Goal: Task Accomplishment & Management: Complete application form

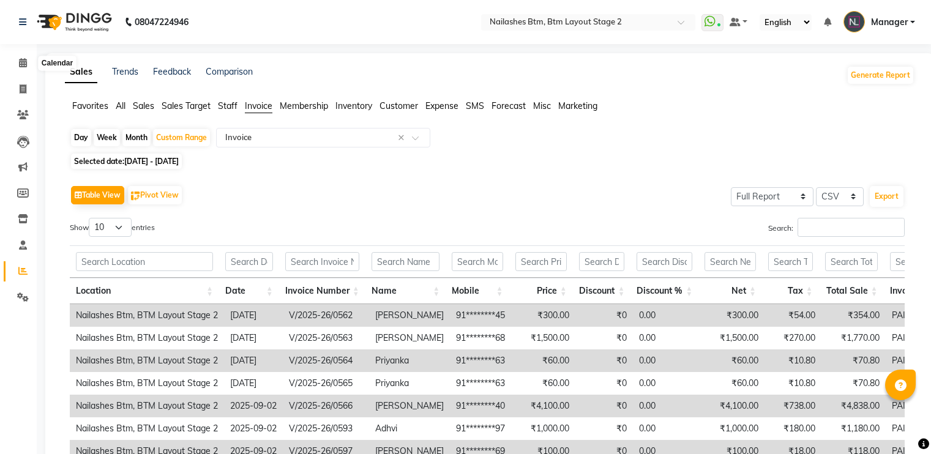
select select "full_report"
select select "csv"
drag, startPoint x: 0, startPoint y: 0, endPoint x: 25, endPoint y: 58, distance: 63.3
click at [25, 58] on icon at bounding box center [23, 62] width 8 height 9
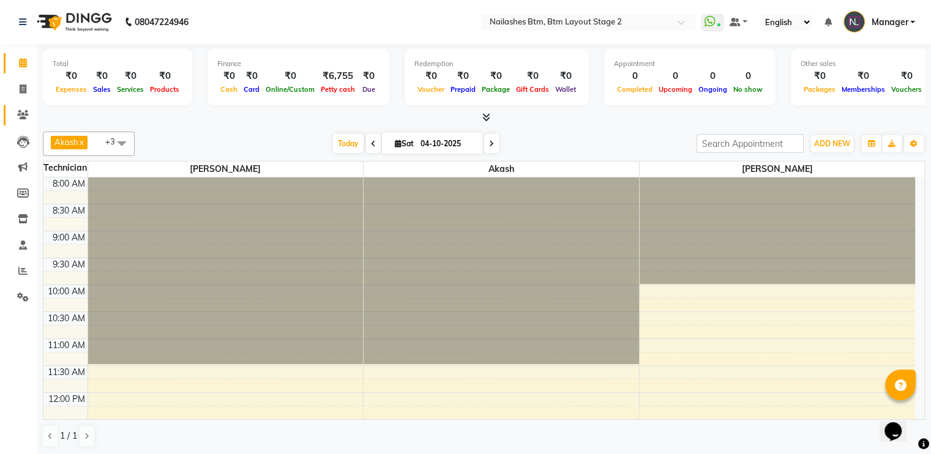
click at [22, 107] on link "Clients" at bounding box center [18, 115] width 29 height 20
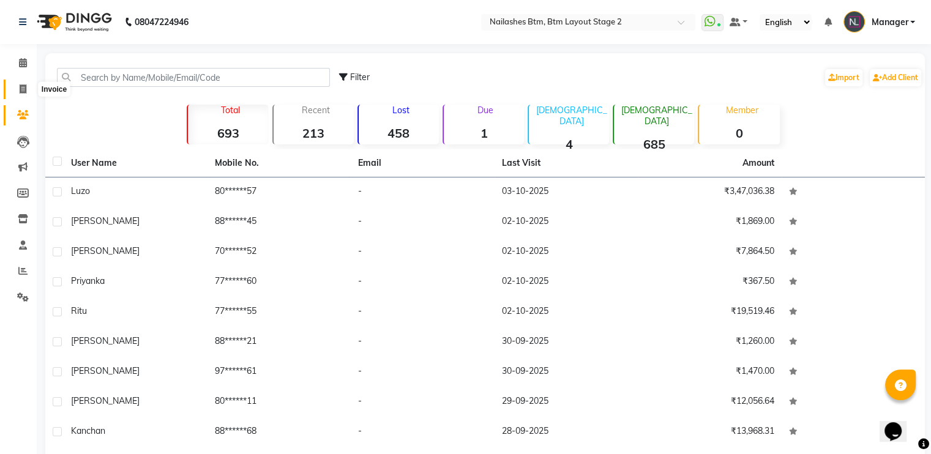
click at [20, 87] on icon at bounding box center [23, 88] width 7 height 9
select select "6721"
select select "service"
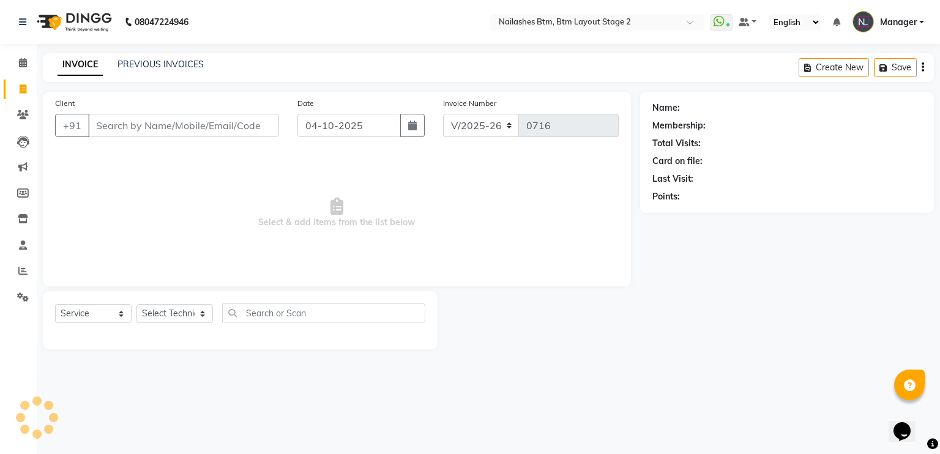
click at [122, 124] on input "Client" at bounding box center [183, 125] width 191 height 23
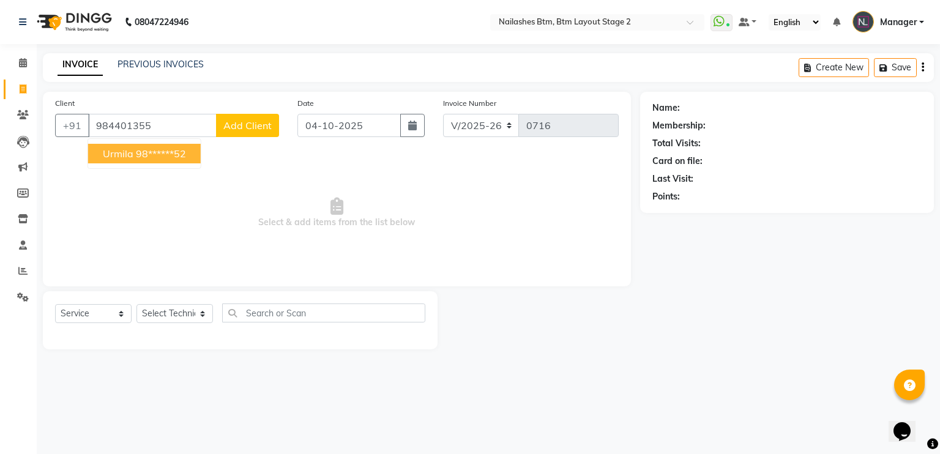
click at [124, 154] on span "Urmila" at bounding box center [118, 154] width 31 height 12
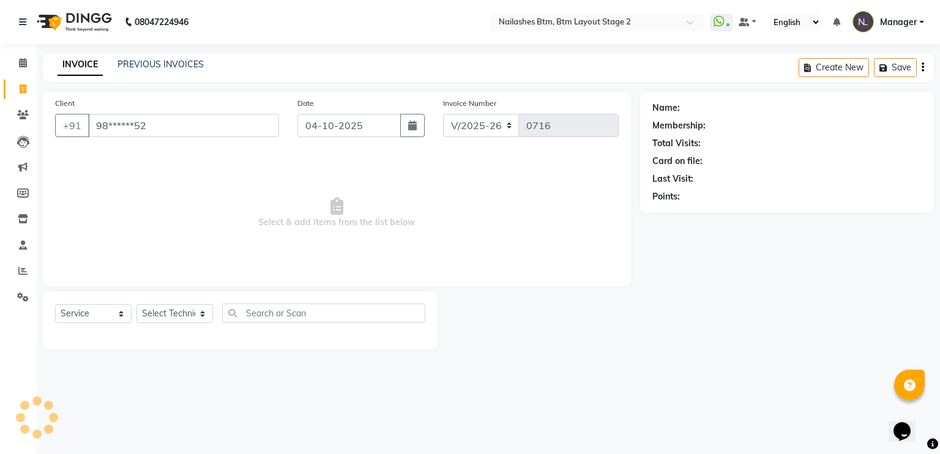
type input "98******52"
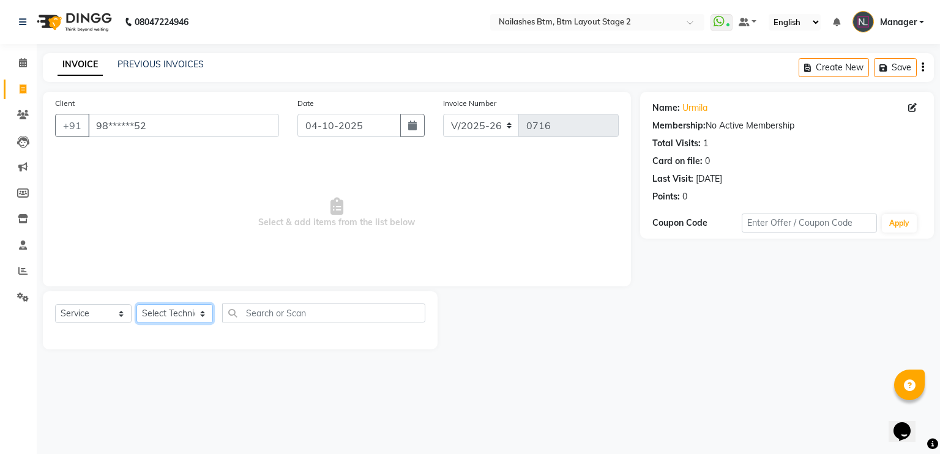
click at [198, 311] on select "Select Technician Akash Manager [PERSON_NAME] [PERSON_NAME]" at bounding box center [174, 313] width 77 height 19
select select "67515"
click at [136, 305] on select "Select Technician Akash Manager [PERSON_NAME] [PERSON_NAME]" at bounding box center [174, 313] width 77 height 19
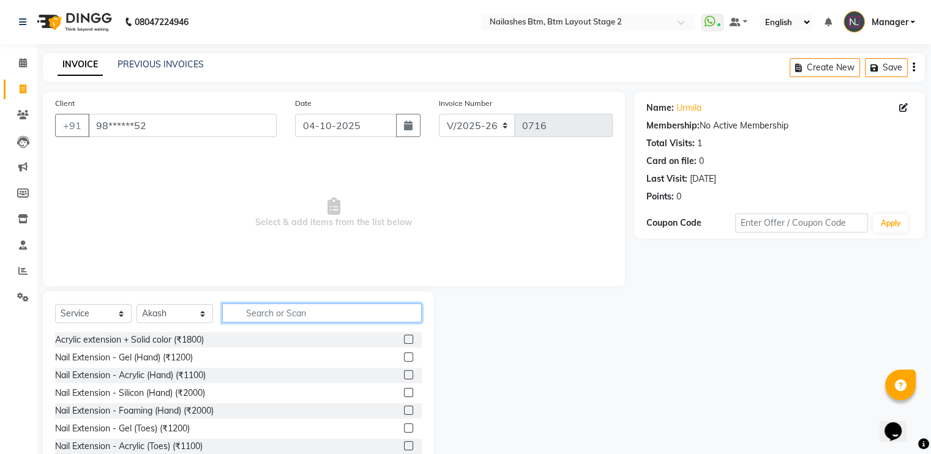
click at [274, 312] on input "text" at bounding box center [322, 313] width 200 height 19
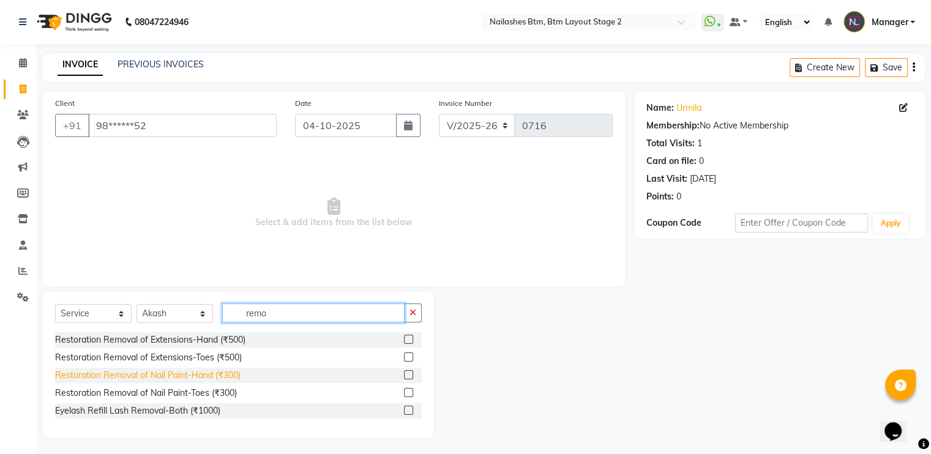
type input "remo"
click at [154, 373] on div "Restoration Removal of Nail Paint-Hand (₹300)" at bounding box center [147, 375] width 185 height 13
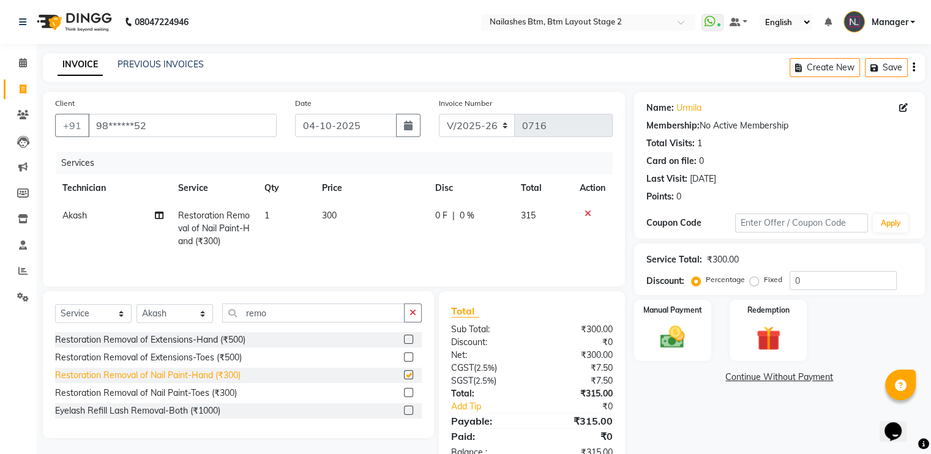
checkbox input "false"
click at [667, 349] on img at bounding box center [672, 337] width 41 height 29
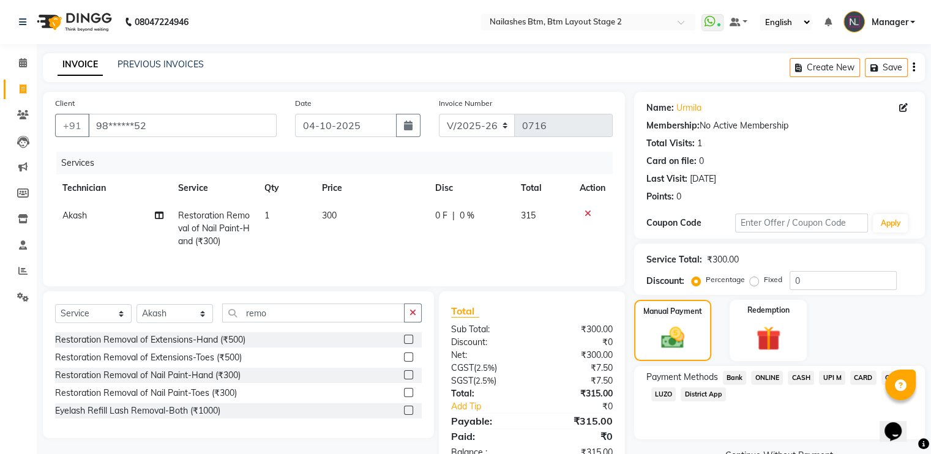
scroll to position [36, 0]
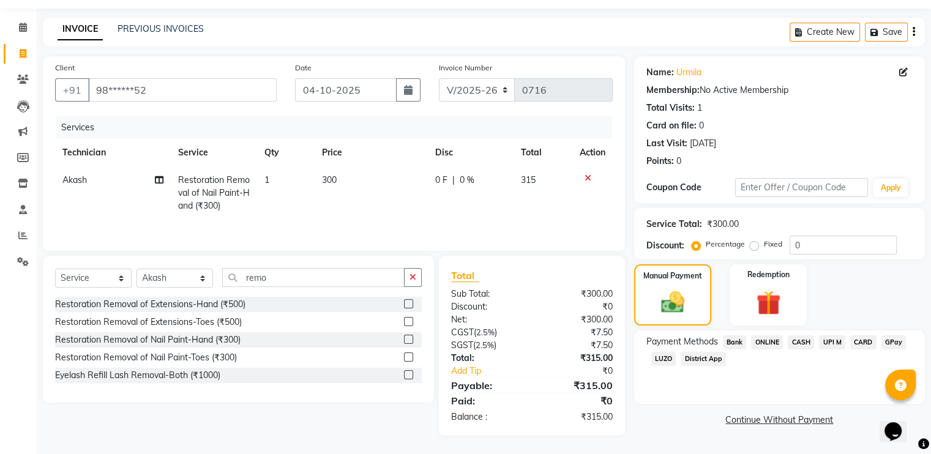
click at [899, 342] on span "GPay" at bounding box center [893, 342] width 25 height 14
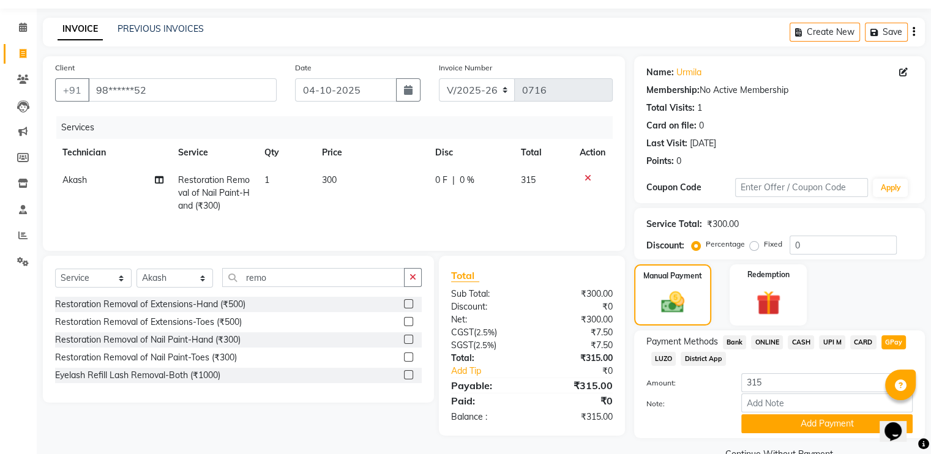
scroll to position [64, 0]
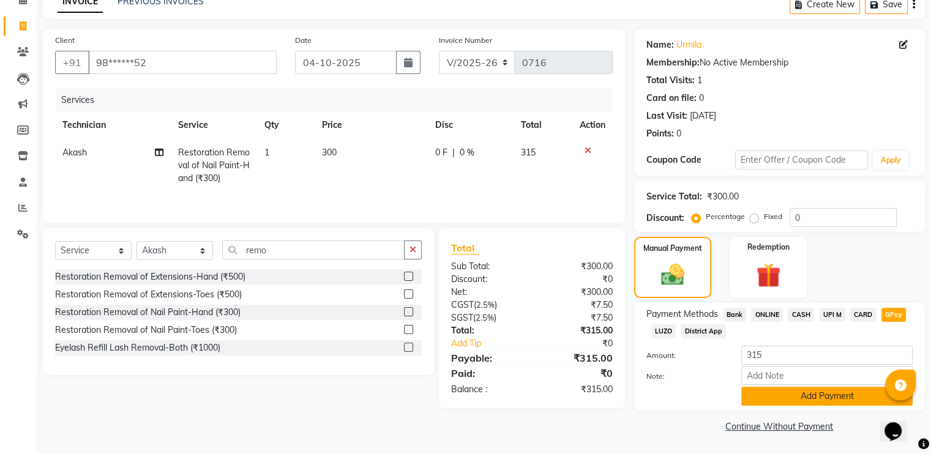
click at [821, 389] on button "Add Payment" at bounding box center [826, 396] width 171 height 19
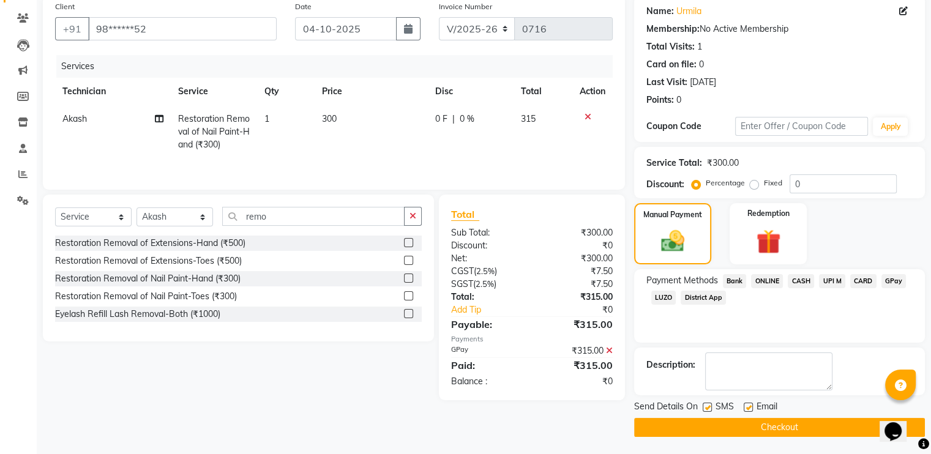
scroll to position [96, 0]
click at [786, 422] on button "Checkout" at bounding box center [779, 428] width 291 height 19
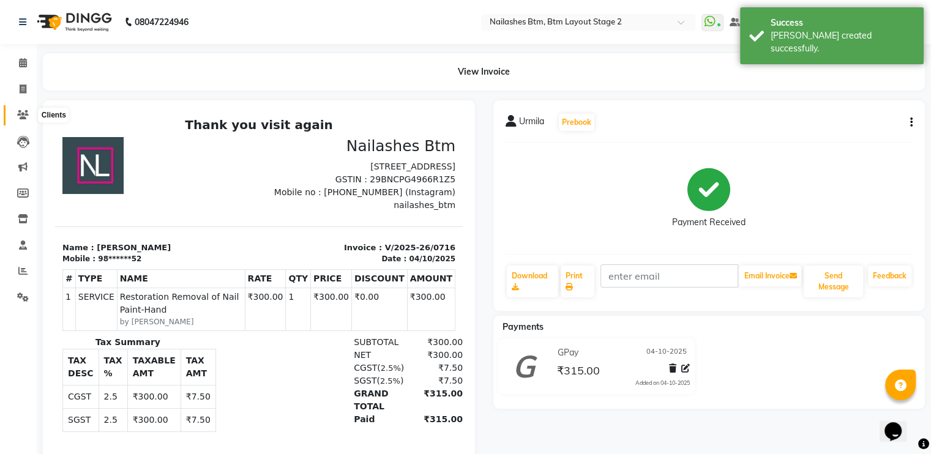
click at [16, 111] on span at bounding box center [22, 115] width 21 height 14
